Goal: Check status: Check status

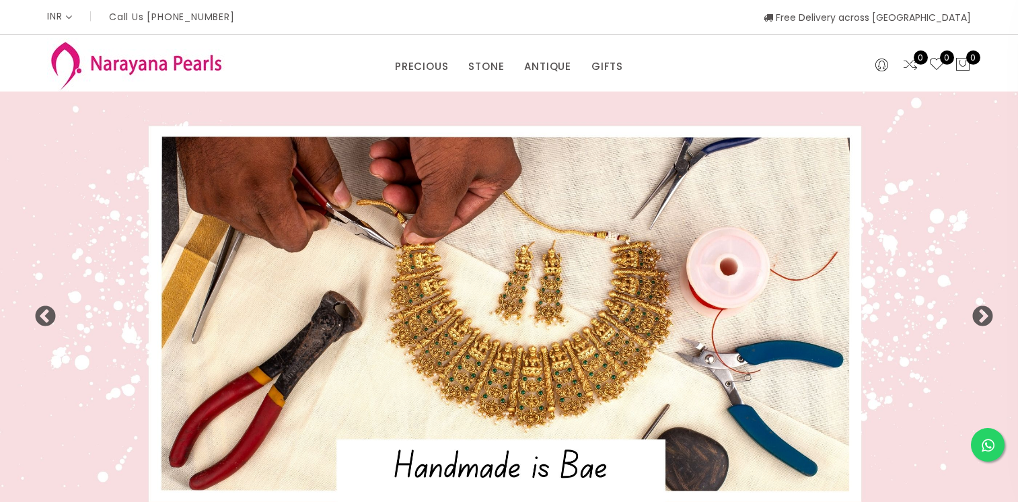
select select "INR"
click at [879, 63] on icon at bounding box center [881, 65] width 13 height 16
click at [828, 93] on link "Login" at bounding box center [827, 92] width 23 height 11
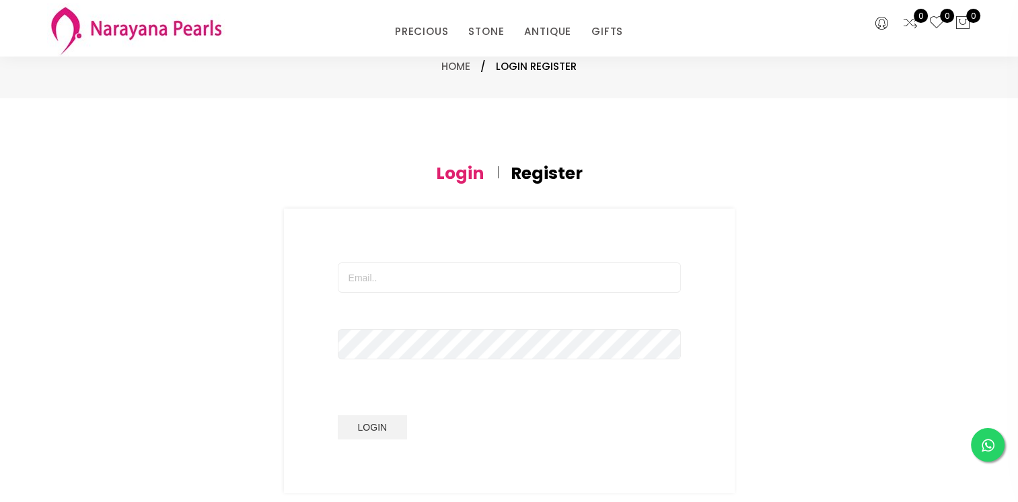
scroll to position [202, 0]
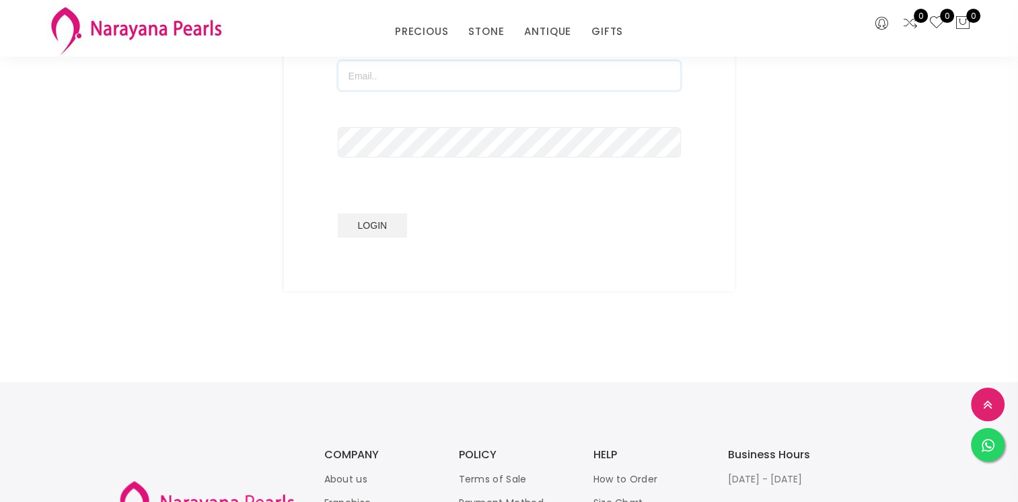
click at [368, 78] on input "text" at bounding box center [509, 76] width 343 height 30
click at [338, 213] on button "Login" at bounding box center [373, 225] width 70 height 24
drag, startPoint x: 387, startPoint y: 74, endPoint x: 631, endPoint y: 84, distance: 243.7
click at [631, 84] on input "[EMAIL_ADDRESS][DOMAIN_NAME]" at bounding box center [509, 76] width 343 height 30
type input "akila1584"
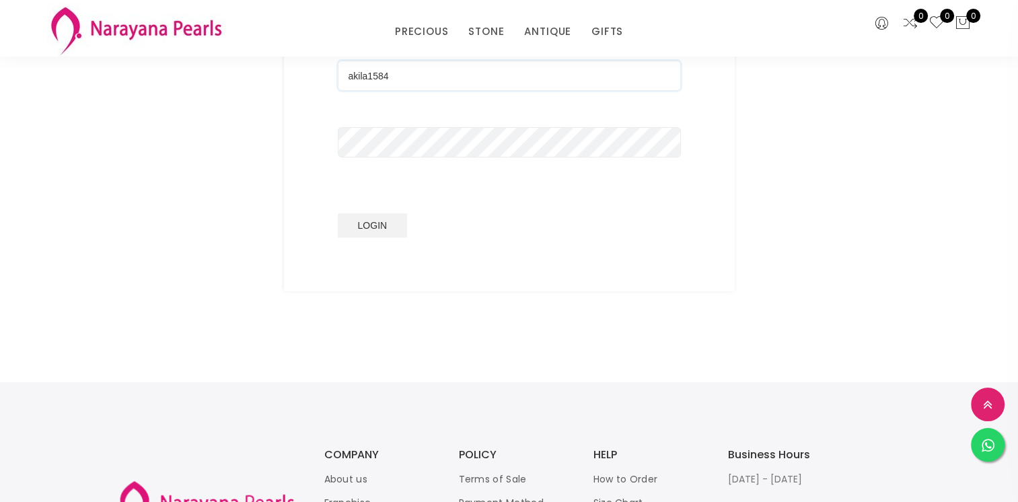
click at [338, 213] on button "Login" at bounding box center [373, 225] width 70 height 24
click at [219, 143] on div "Login Register akila1584 Login Mobile International [GEOGRAPHIC_DATA] [GEOGRAPH…" at bounding box center [509, 128] width 807 height 328
click at [338, 213] on button "Login" at bounding box center [373, 225] width 70 height 24
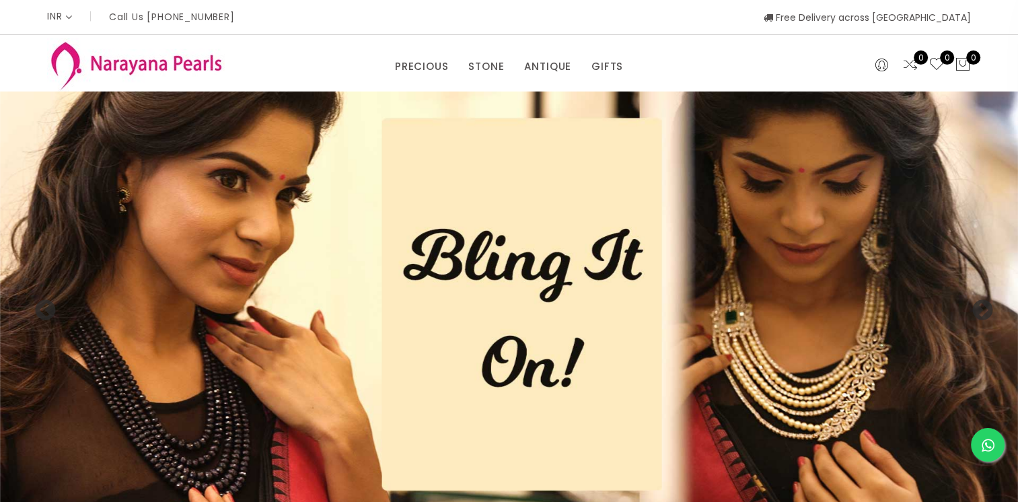
click at [845, 91] on img at bounding box center [509, 303] width 1018 height 424
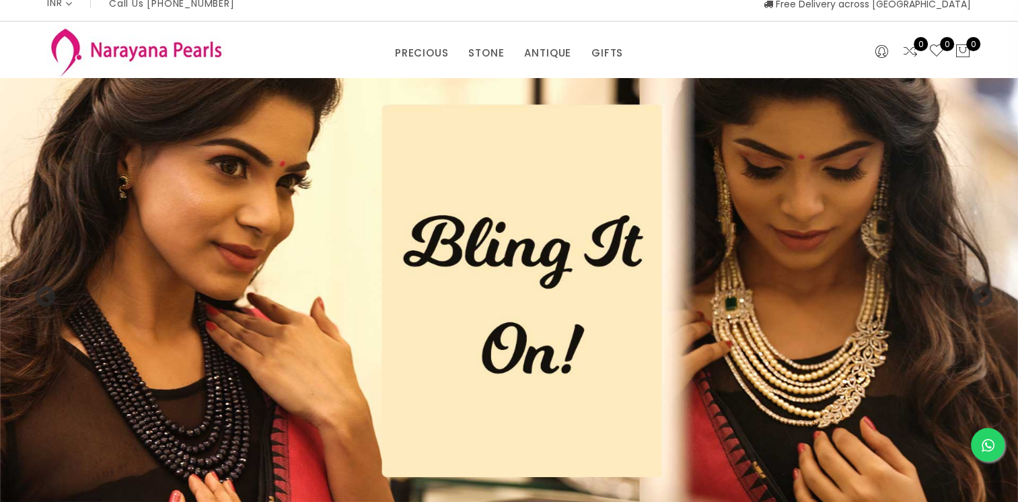
click at [845, 91] on img at bounding box center [509, 290] width 1018 height 424
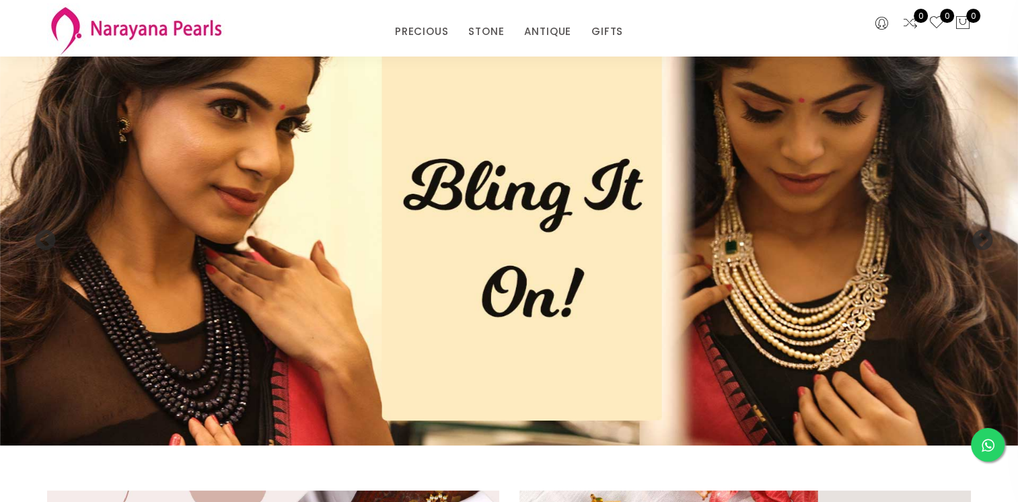
scroll to position [0, 0]
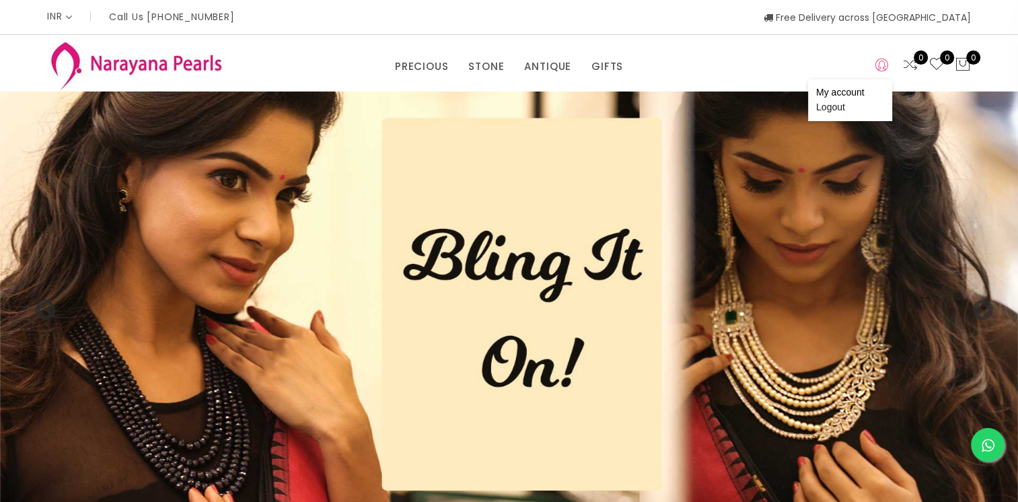
click at [882, 64] on icon at bounding box center [881, 65] width 13 height 16
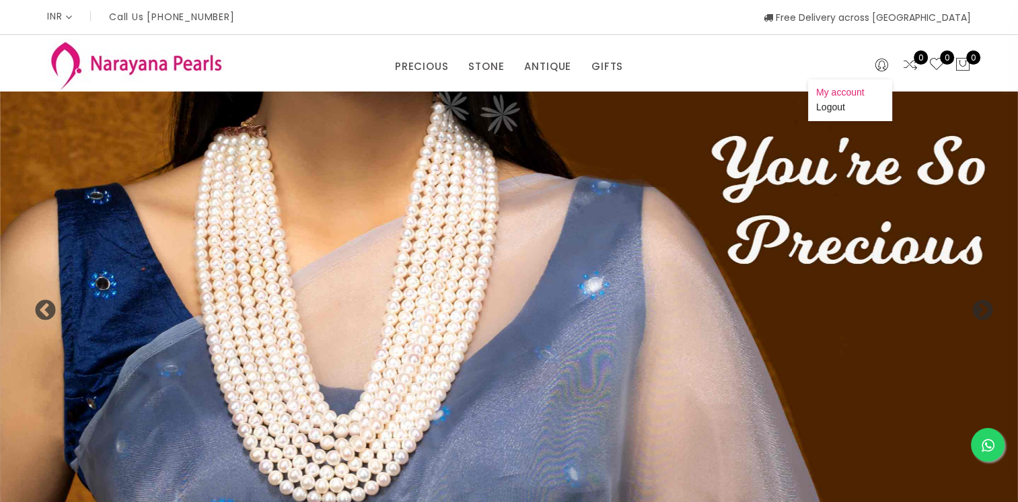
click at [856, 93] on link "My account" at bounding box center [840, 92] width 48 height 11
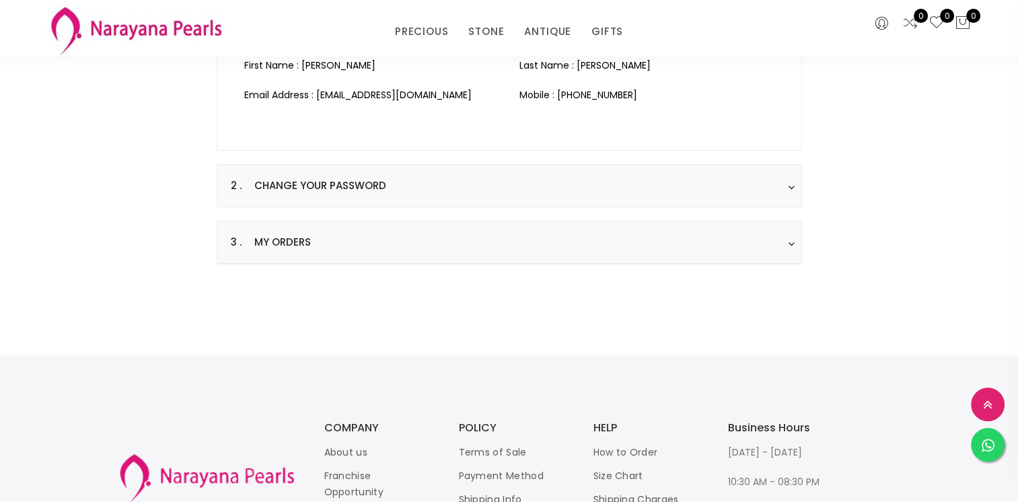
scroll to position [336, 0]
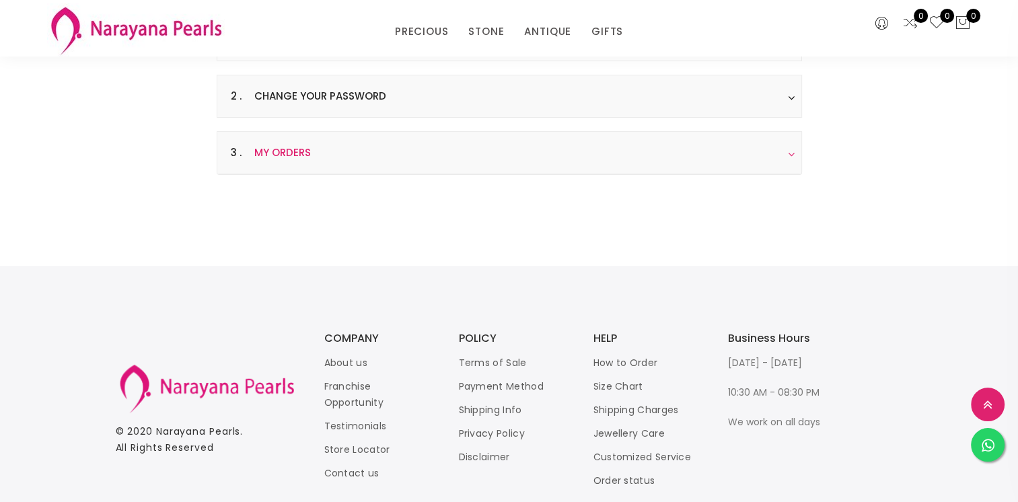
click at [761, 159] on h3 "3 . My Orders" at bounding box center [509, 153] width 584 height 42
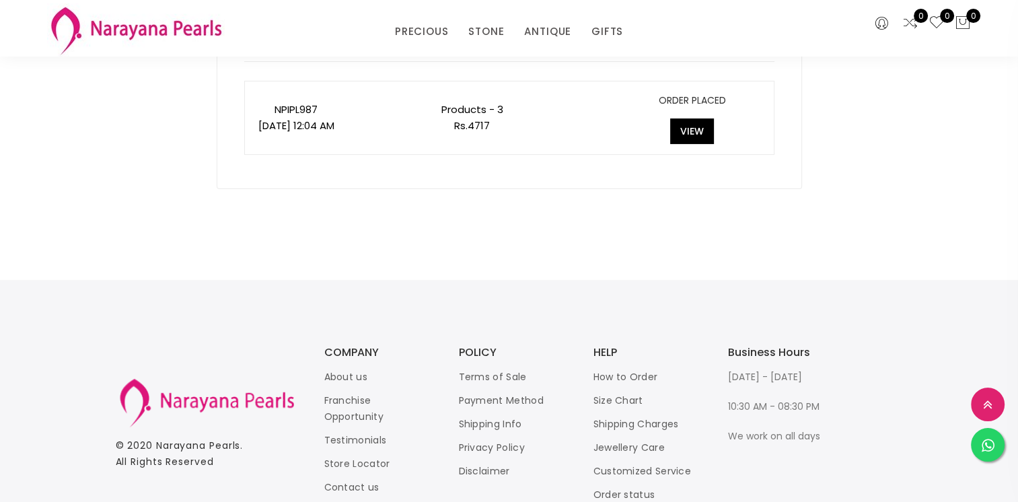
scroll to position [333, 0]
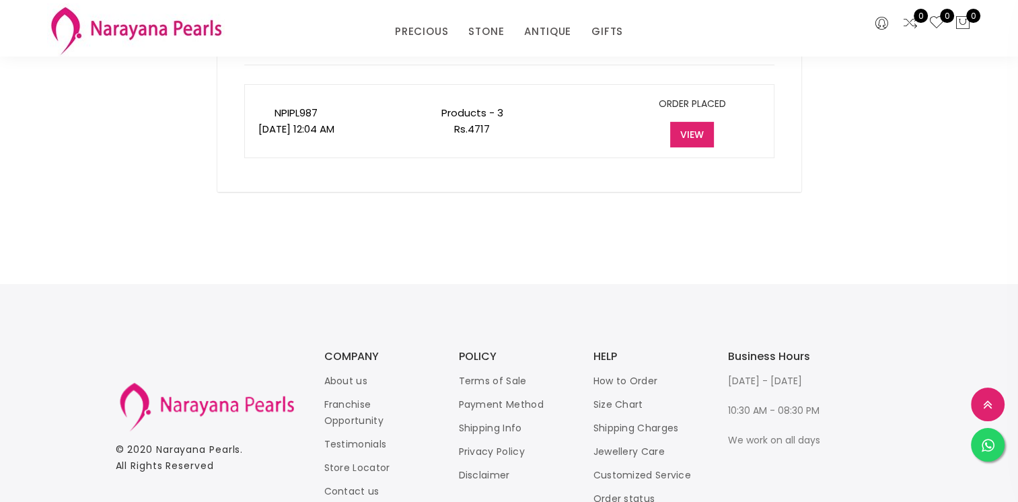
click at [690, 128] on button "View" at bounding box center [692, 135] width 44 height 26
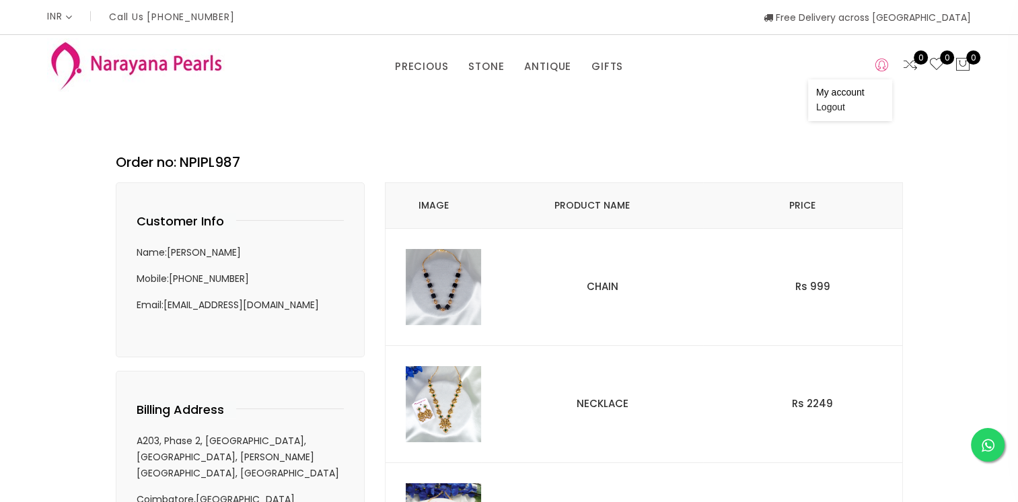
click at [880, 65] on icon at bounding box center [881, 65] width 13 height 16
click at [830, 102] on link "Logout" at bounding box center [830, 107] width 29 height 11
